Goal: Task Accomplishment & Management: Use online tool/utility

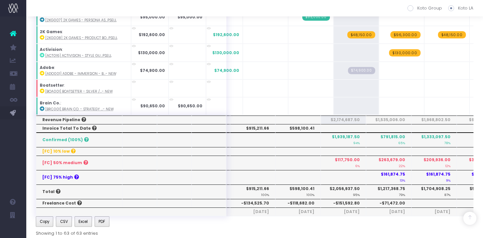
scroll to position [985, 0]
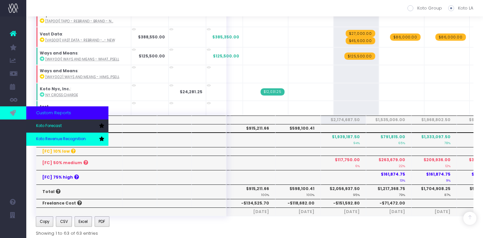
click at [53, 140] on span "Koto Revenue Recognition" at bounding box center [61, 139] width 50 height 6
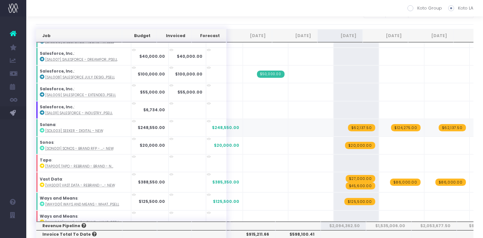
scroll to position [13, 3]
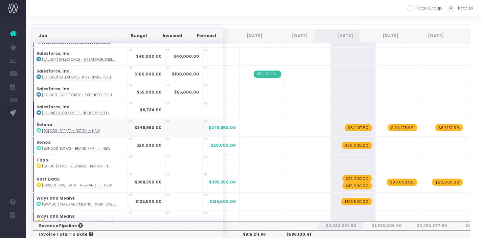
click at [39, 128] on icon at bounding box center [38, 130] width 5 height 5
click at [59, 138] on span "Koto Revenue Recognition" at bounding box center [47, 139] width 23 height 17
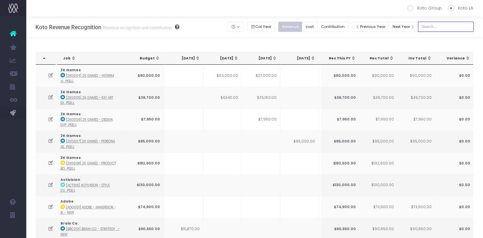
click at [449, 28] on input "text" at bounding box center [446, 27] width 56 height 10
type input "solana"
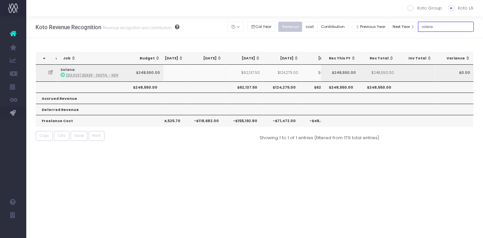
scroll to position [0, 196]
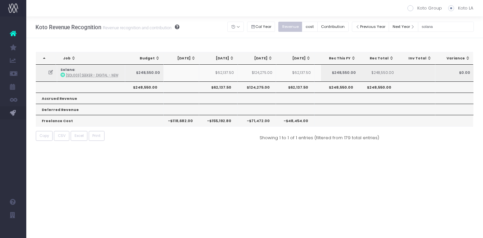
click at [51, 72] on icon at bounding box center [51, 73] width 6 height 6
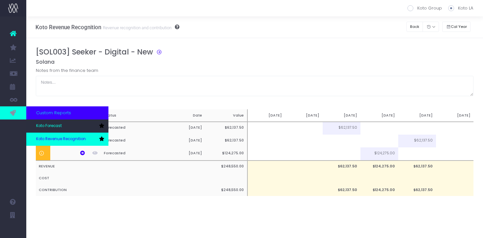
click at [46, 136] on span "Koto Revenue Recognition" at bounding box center [61, 139] width 50 height 6
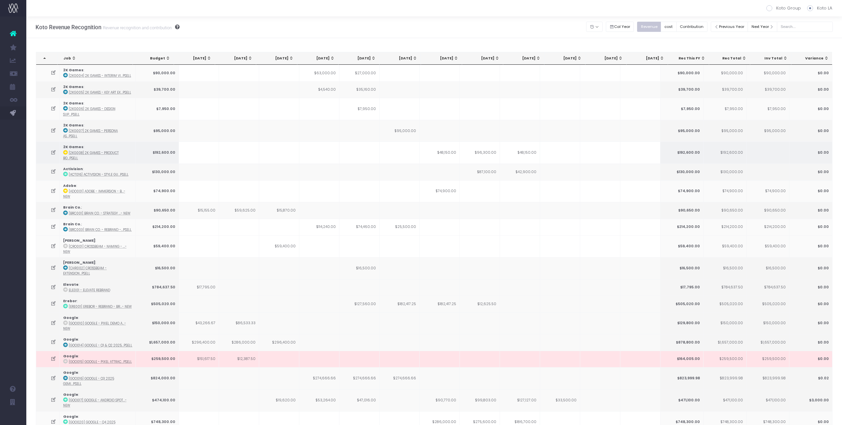
click at [53, 150] on icon at bounding box center [54, 153] width 6 height 6
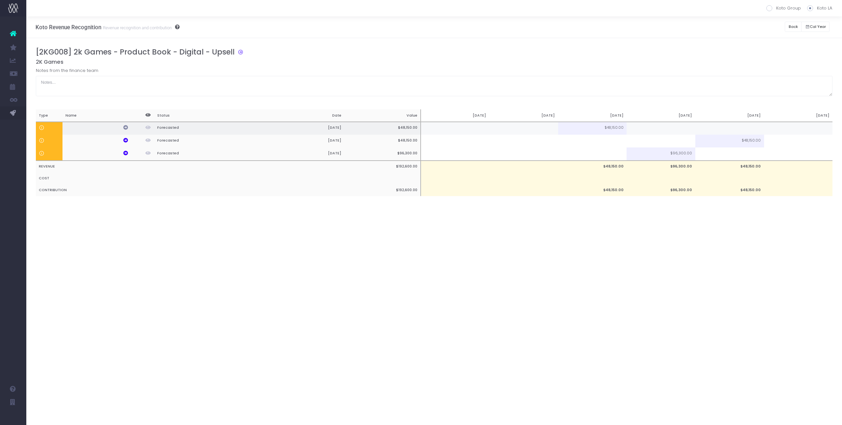
click at [125, 127] on icon at bounding box center [125, 127] width 5 height 5
click at [127, 142] on icon at bounding box center [125, 140] width 5 height 5
click at [483, 140] on td at bounding box center [592, 141] width 69 height 13
type input "34392"
click at [483, 26] on div "Koto Revenue Recognition Revenue recognition and contribution Koto Group Koto L…" at bounding box center [433, 27] width 815 height 22
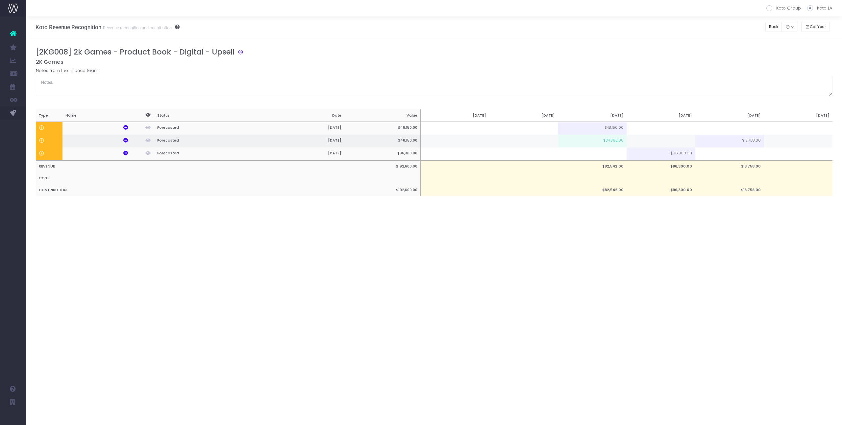
click at [483, 142] on td at bounding box center [660, 141] width 69 height 13
click at [483, 65] on h5 "2K Games" at bounding box center [434, 62] width 797 height 7
click at [483, 28] on button "Back" at bounding box center [773, 27] width 17 height 10
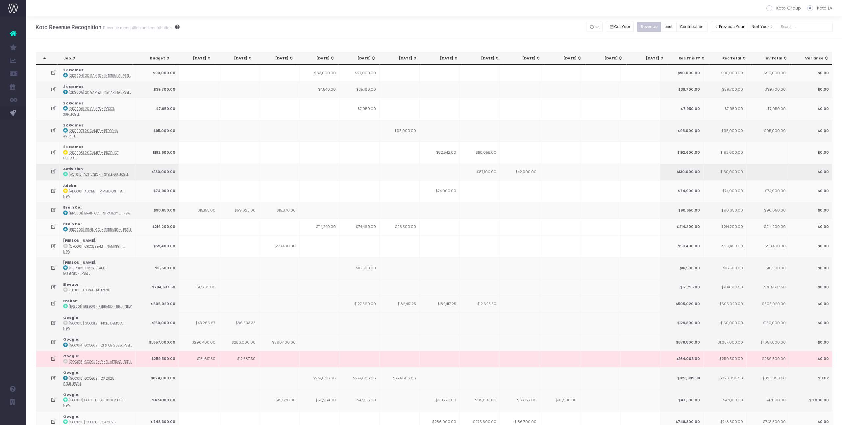
click at [49, 164] on td at bounding box center [48, 172] width 24 height 16
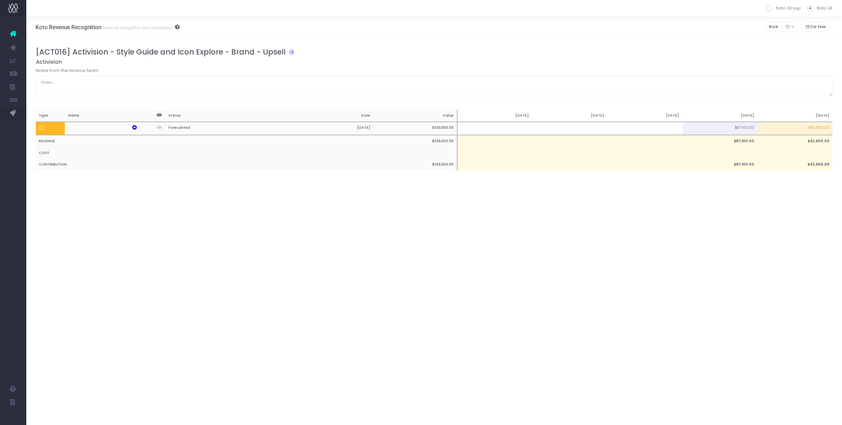
click at [483, 127] on td "$42,900.00" at bounding box center [794, 128] width 75 height 13
type input "$42,900.00"
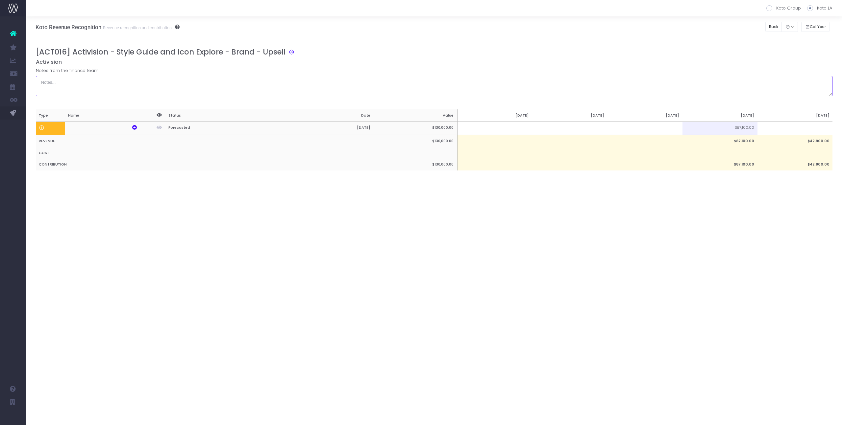
click at [483, 88] on textarea at bounding box center [434, 86] width 797 height 20
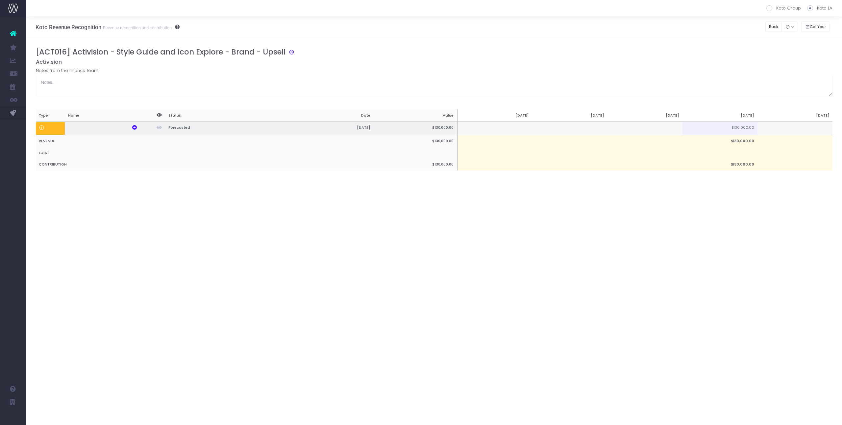
click at [483, 130] on td at bounding box center [644, 128] width 75 height 13
type input "50%"
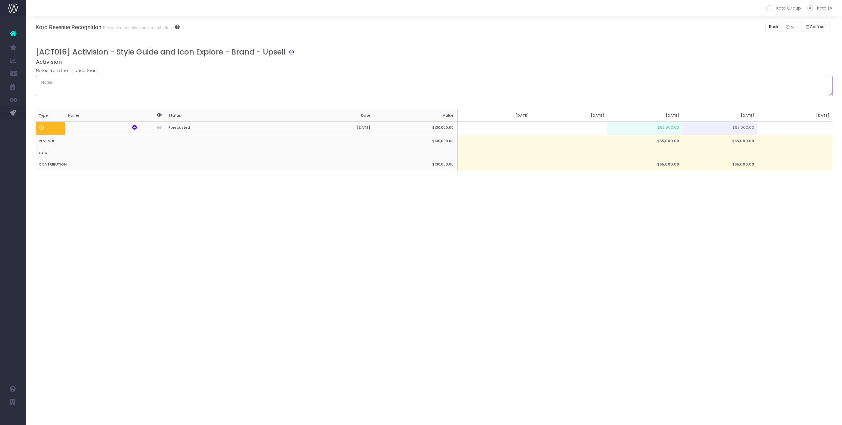
click at [483, 80] on textarea at bounding box center [434, 86] width 797 height 20
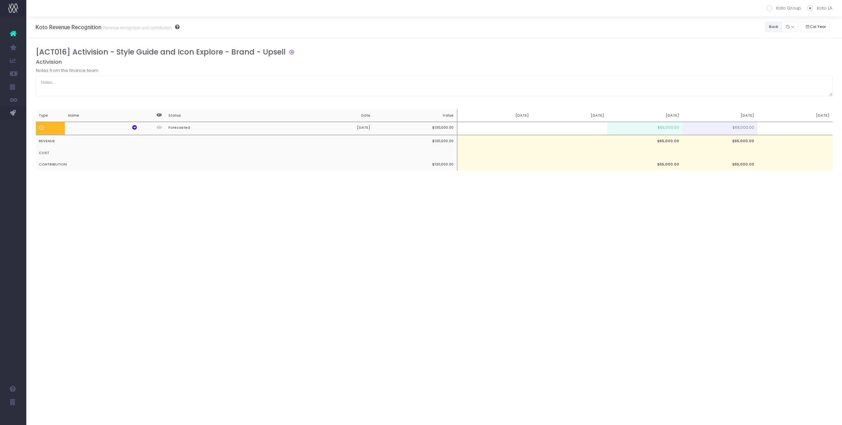
click at [483, 28] on button "Back" at bounding box center [773, 27] width 17 height 10
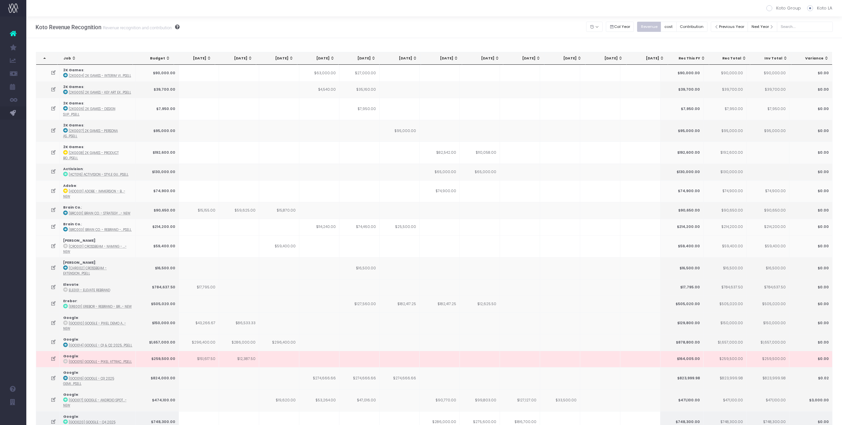
scroll to position [447, 0]
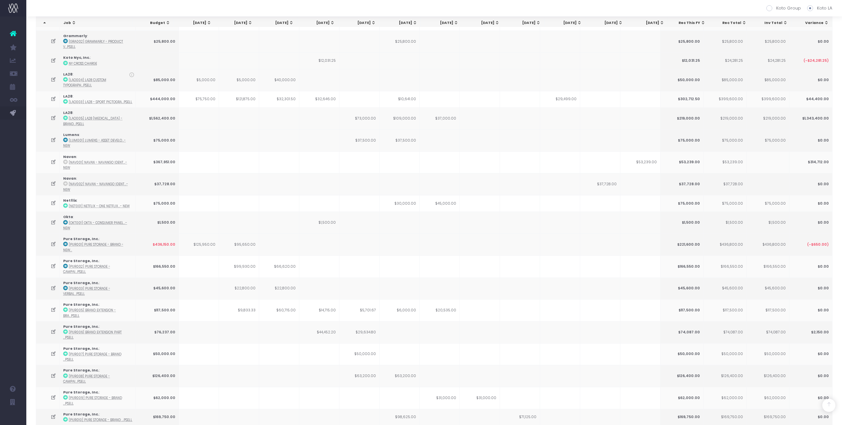
drag, startPoint x: 52, startPoint y: 358, endPoint x: 58, endPoint y: 355, distance: 6.6
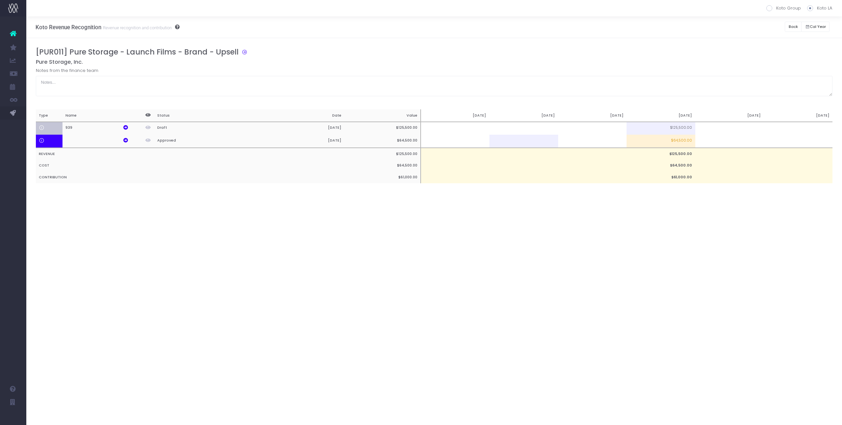
scroll to position [0, 0]
click at [483, 128] on td at bounding box center [729, 128] width 69 height 13
type input "50%"
click at [483, 141] on td at bounding box center [729, 141] width 69 height 13
click at [483, 230] on div "Koto Revenue Recognition Revenue recognition and contribution Koto Group Koto L…" at bounding box center [433, 220] width 815 height 409
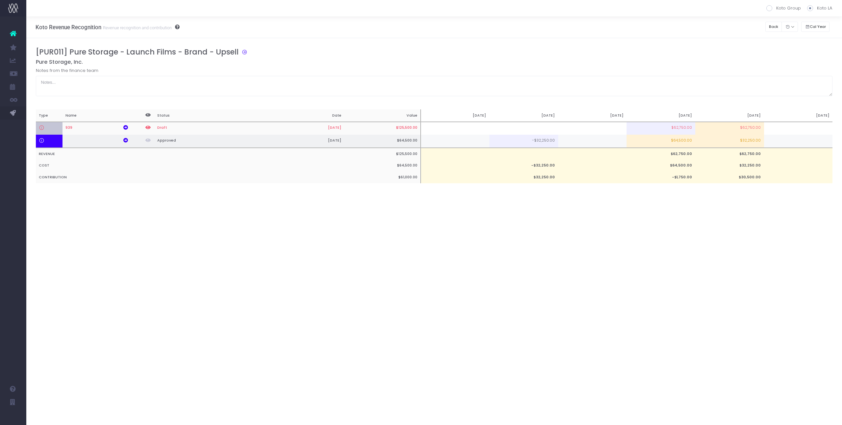
click at [483, 138] on td "$32,250.00" at bounding box center [729, 141] width 69 height 13
type input "$32,250.00"
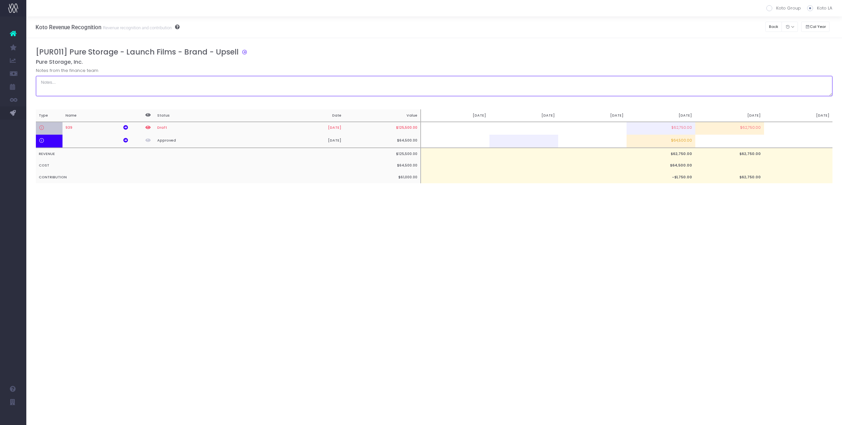
click at [483, 82] on textarea at bounding box center [434, 86] width 797 height 20
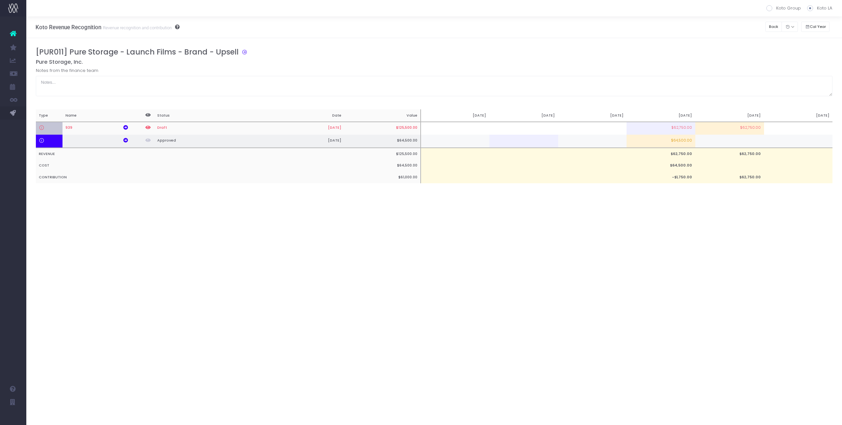
click at [483, 139] on td "$64,500.00" at bounding box center [660, 141] width 69 height 13
type input "$64,500.00"
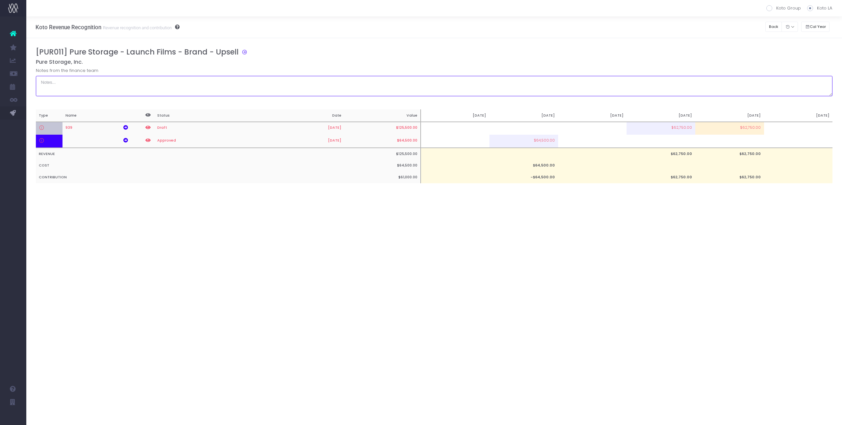
click at [483, 80] on textarea at bounding box center [434, 86] width 797 height 20
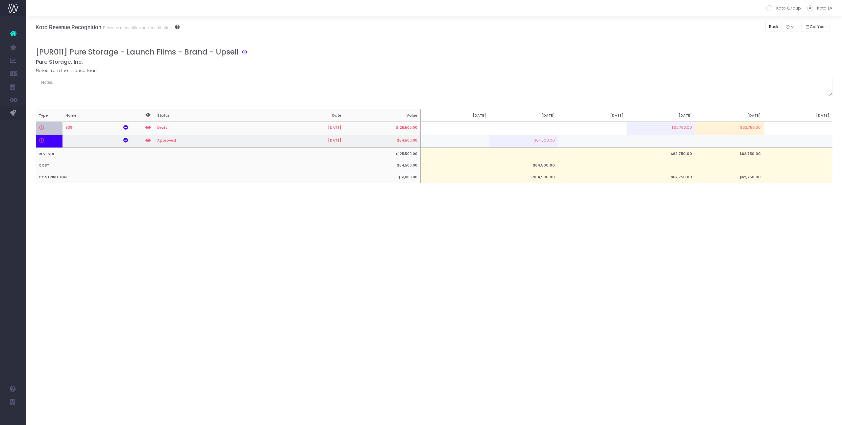
click at [483, 140] on td at bounding box center [729, 141] width 69 height 13
type input "50%"
click at [483, 228] on div "Koto Revenue Recognition Revenue recognition and contribution Koto Group Koto L…" at bounding box center [433, 220] width 815 height 409
click at [483, 143] on td at bounding box center [660, 141] width 69 height 13
click at [483, 61] on h5 "Pure Storage, Inc." at bounding box center [434, 62] width 797 height 7
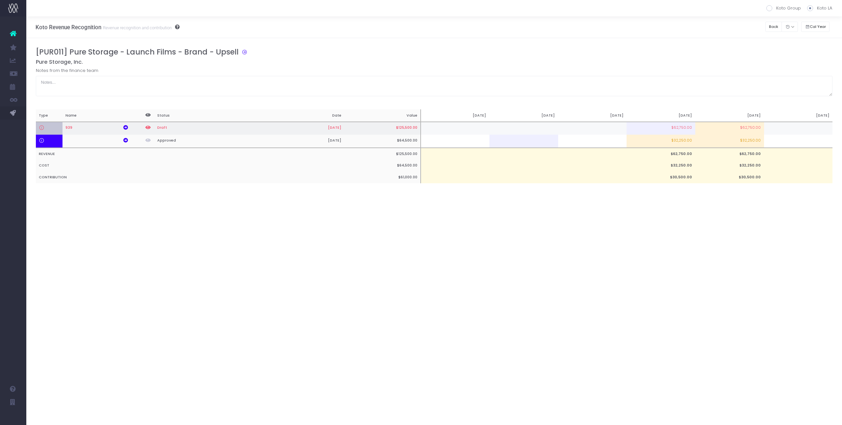
click at [483, 128] on td "$62,750.00" at bounding box center [729, 128] width 69 height 13
type input "$62,750.00"
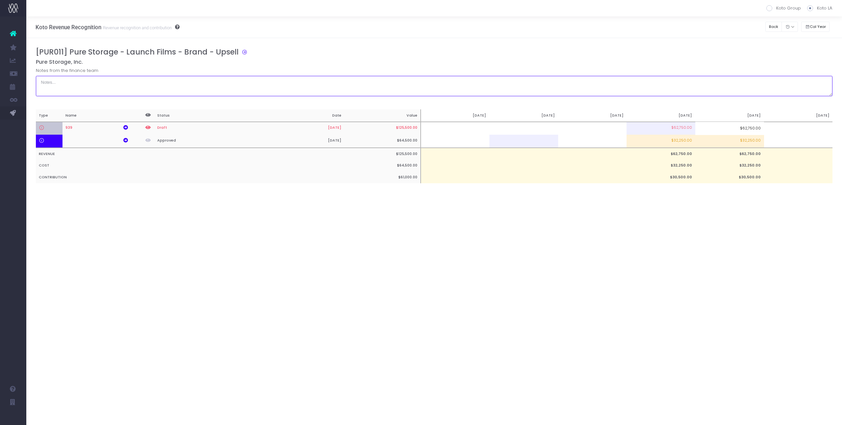
click at [483, 78] on textarea at bounding box center [434, 86] width 797 height 20
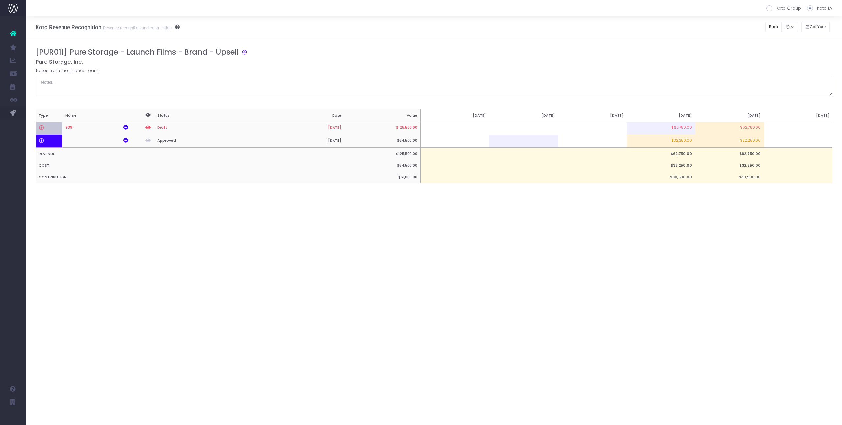
click at [447, 238] on div "Koto Revenue Recognition Revenue recognition and contribution Koto Group Koto L…" at bounding box center [433, 220] width 815 height 409
